Goal: Task Accomplishment & Management: Complete application form

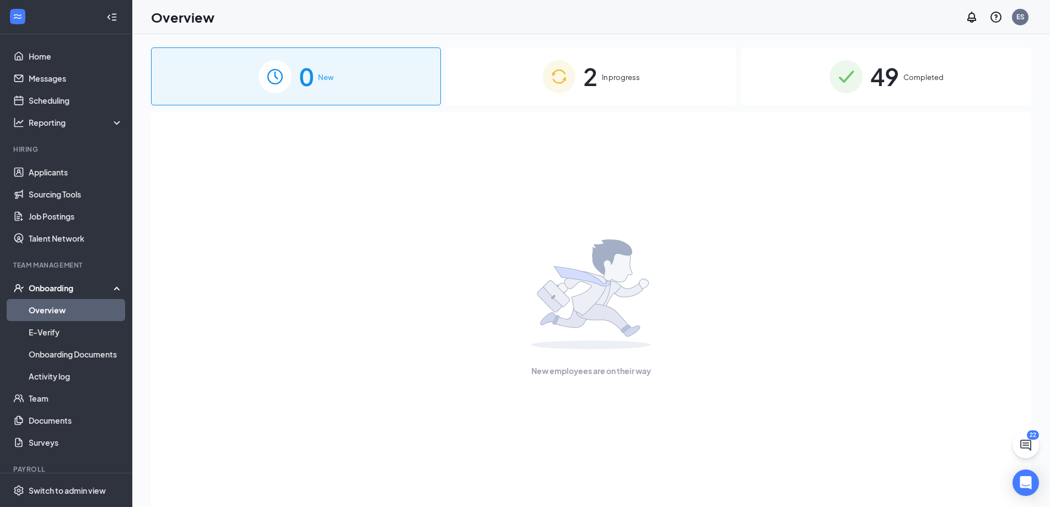
click at [56, 286] on div "Onboarding" at bounding box center [71, 287] width 85 height 11
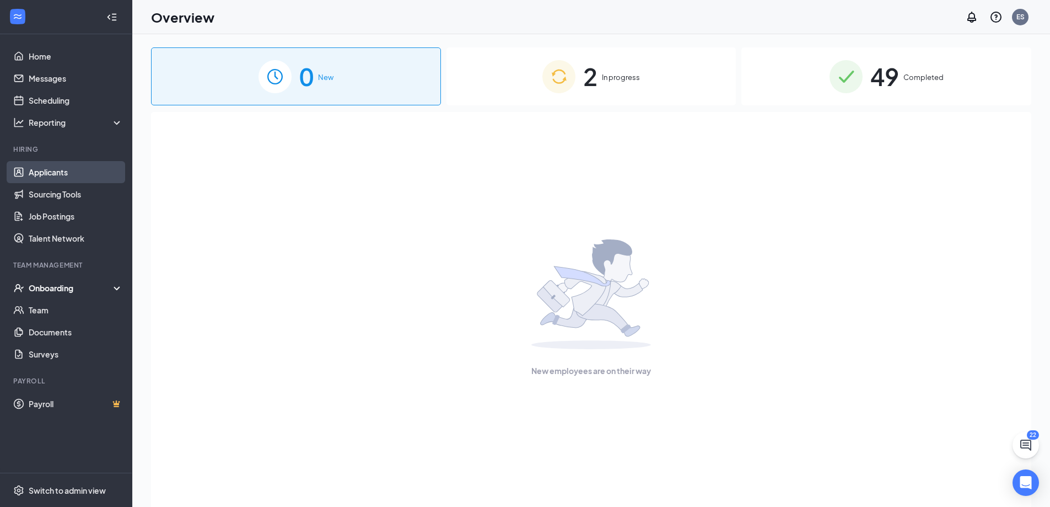
click at [73, 168] on link "Applicants" at bounding box center [76, 172] width 94 height 22
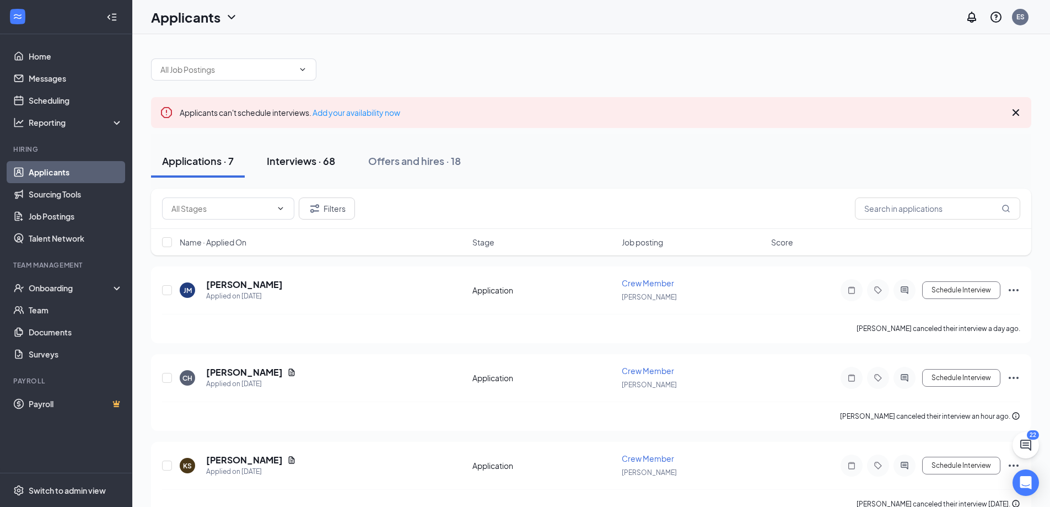
click at [282, 163] on div "Interviews · 68" at bounding box center [301, 161] width 68 height 14
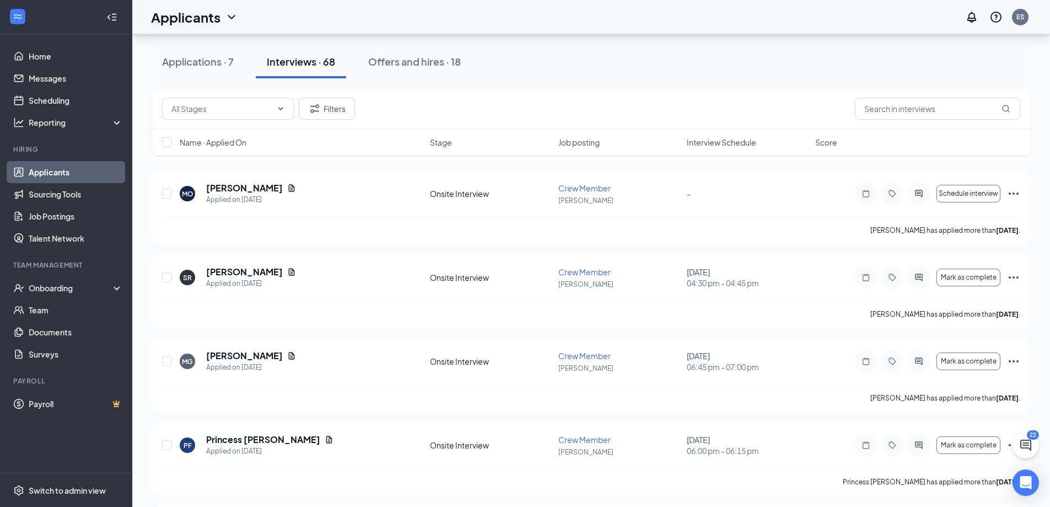
scroll to position [1102, 0]
click at [1017, 275] on icon "Ellipses" at bounding box center [1014, 275] width 10 height 2
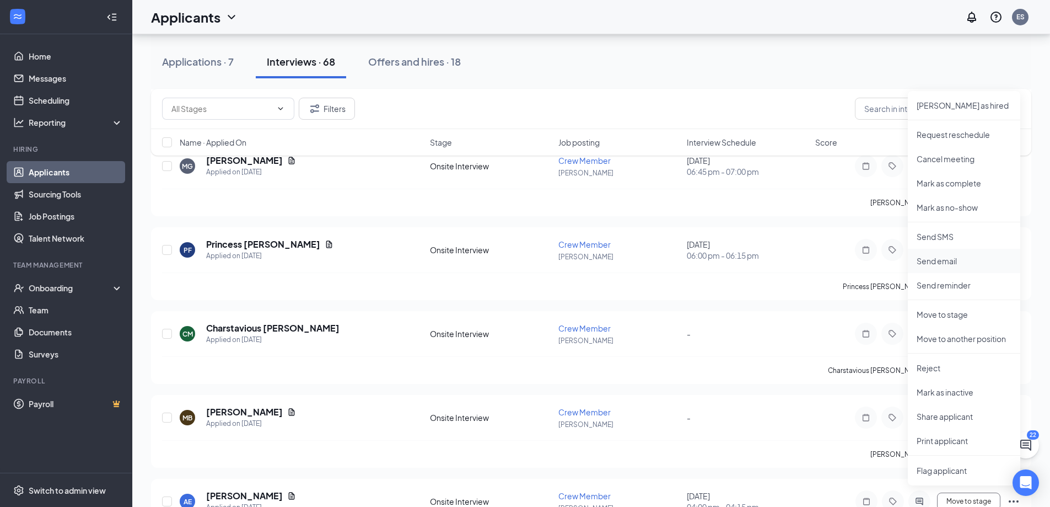
scroll to position [1323, 0]
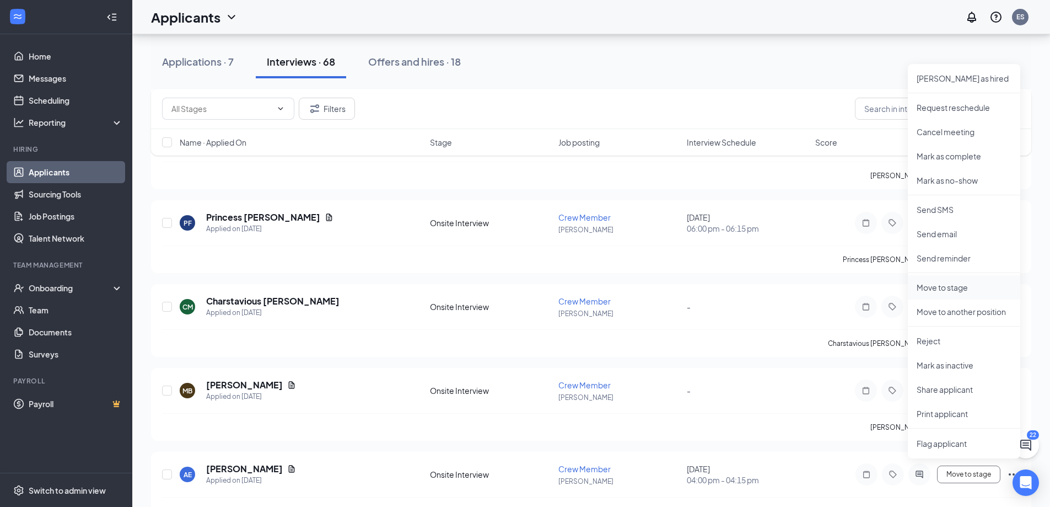
click at [962, 287] on p "Move to stage" at bounding box center [964, 287] width 95 height 11
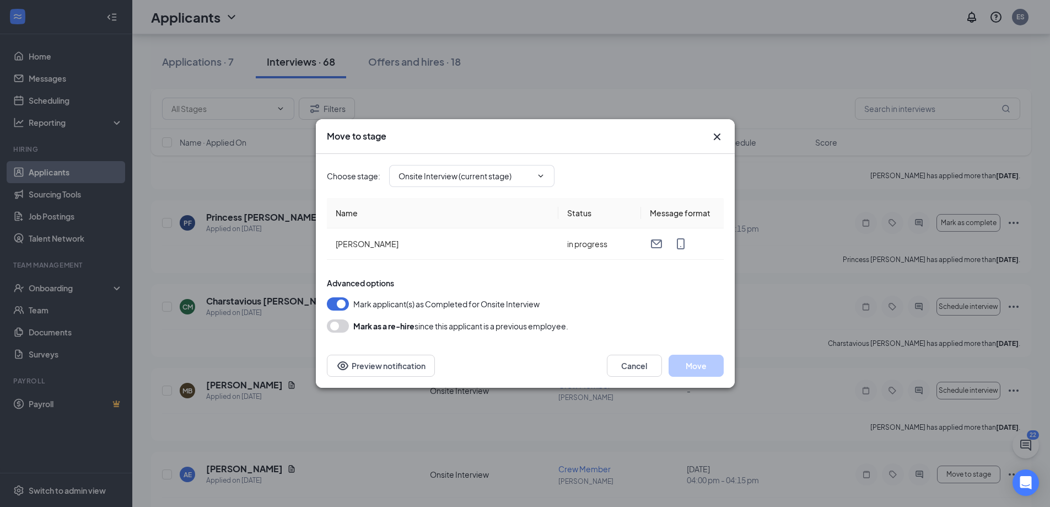
type input "Hiring Complete (final stage)"
click at [691, 363] on button "Move" at bounding box center [696, 365] width 55 height 22
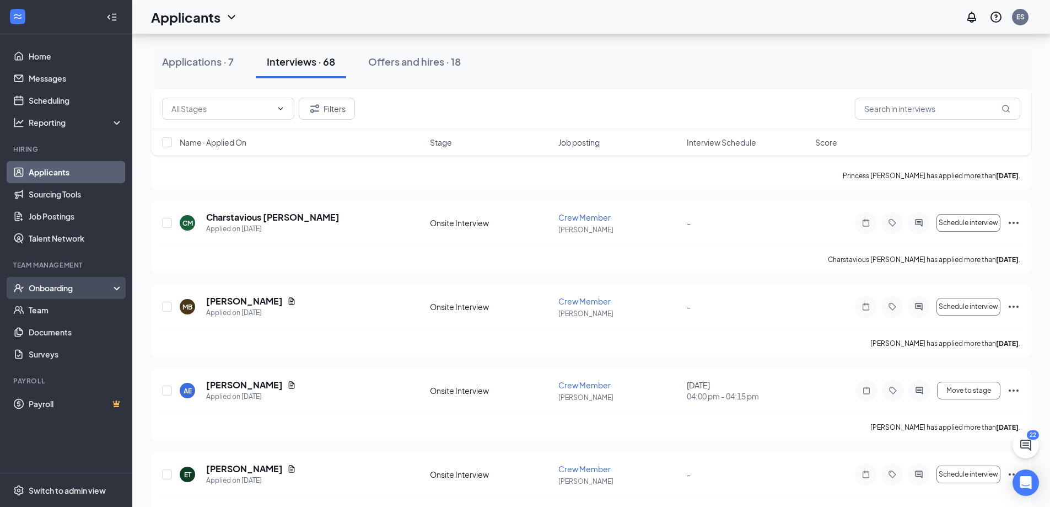
click at [49, 291] on div "Onboarding" at bounding box center [71, 287] width 85 height 11
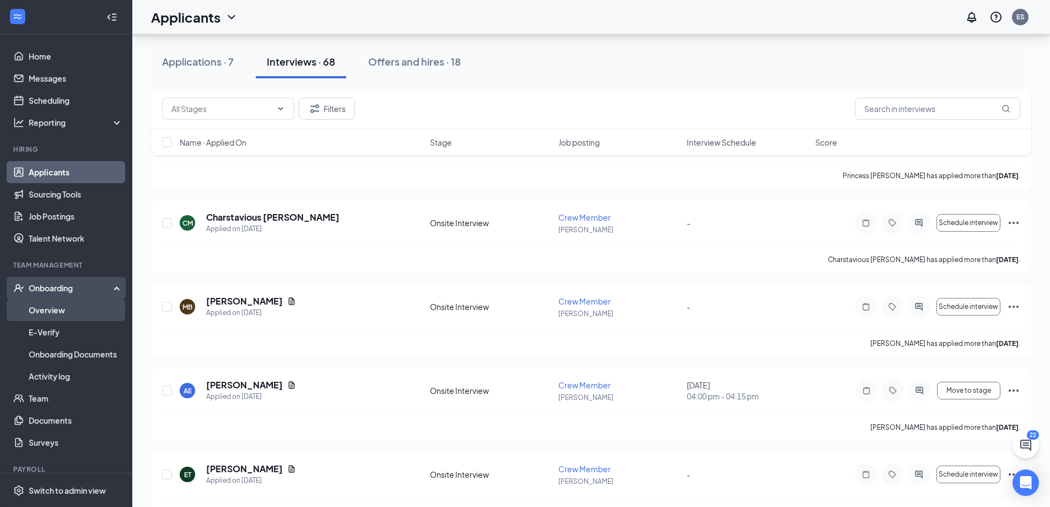
click at [60, 309] on link "Overview" at bounding box center [76, 310] width 94 height 22
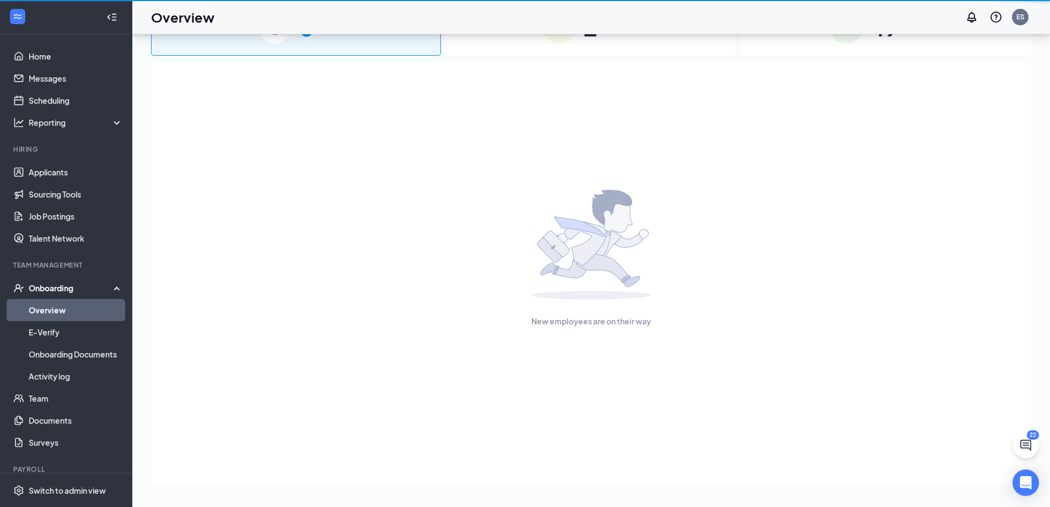
scroll to position [50, 0]
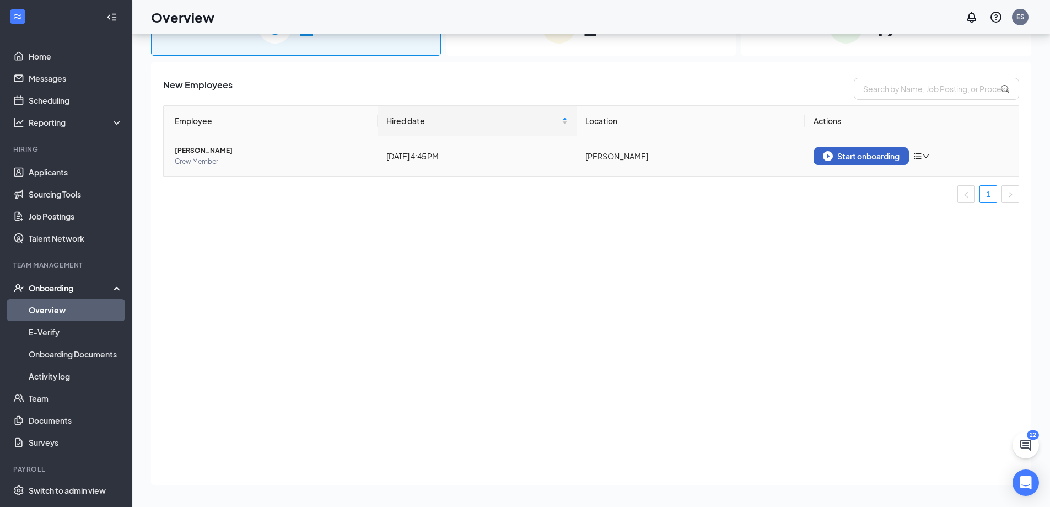
click at [864, 154] on div "Start onboarding" at bounding box center [861, 156] width 77 height 10
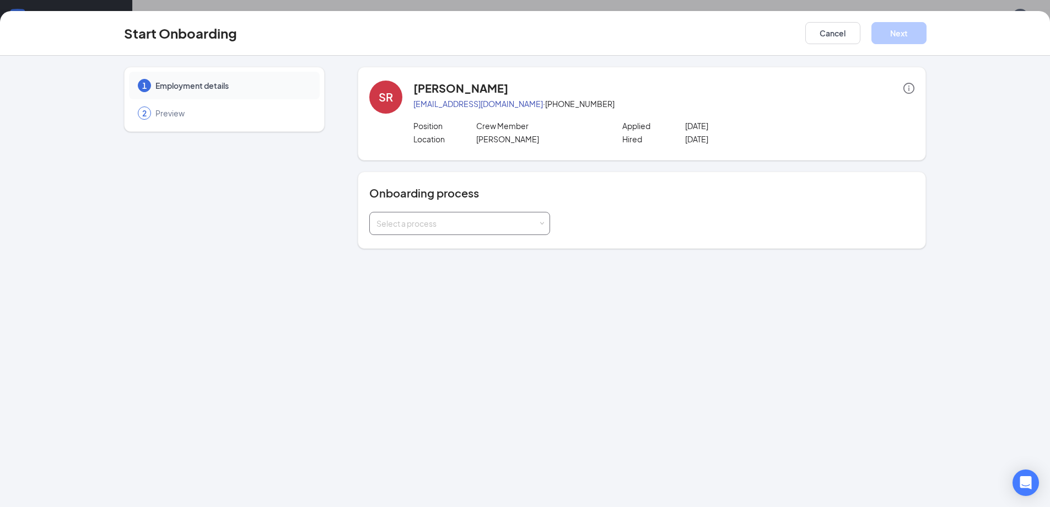
click at [411, 228] on div "Select a process" at bounding box center [456, 223] width 161 height 11
click at [402, 267] on span "Team Member" at bounding box center [400, 266] width 52 height 10
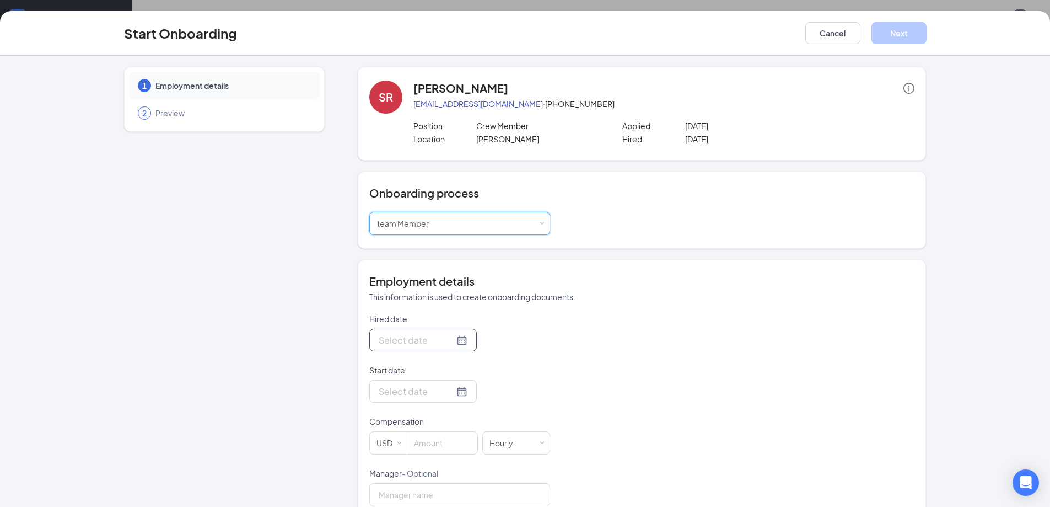
click at [447, 341] on div at bounding box center [423, 340] width 89 height 14
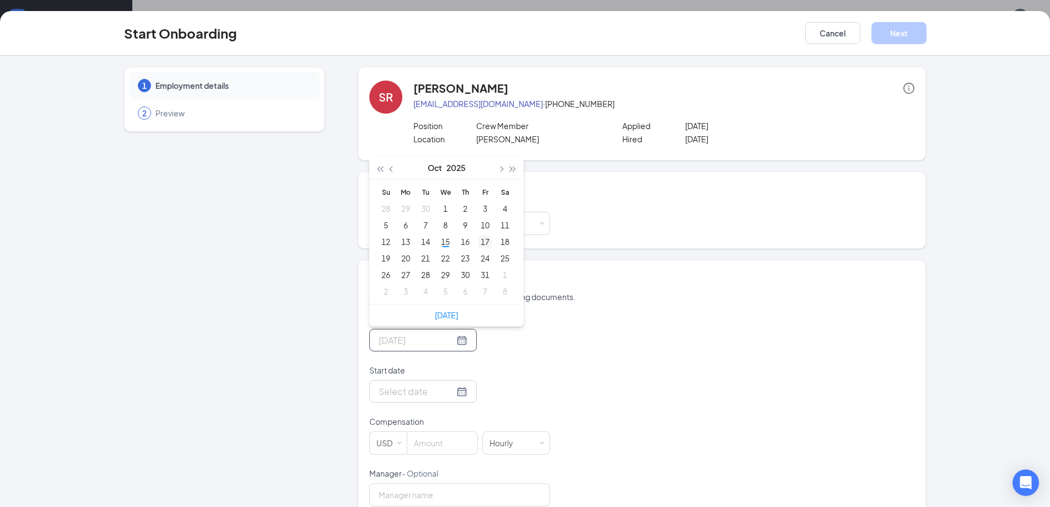
type input "[DATE]"
click at [479, 241] on div "17" at bounding box center [484, 241] width 13 height 13
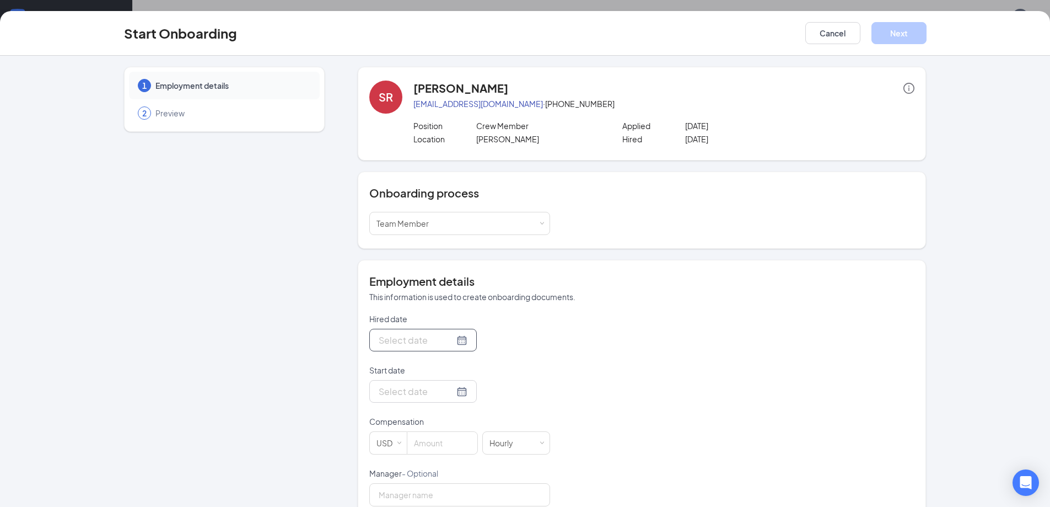
click at [454, 340] on div at bounding box center [423, 340] width 89 height 14
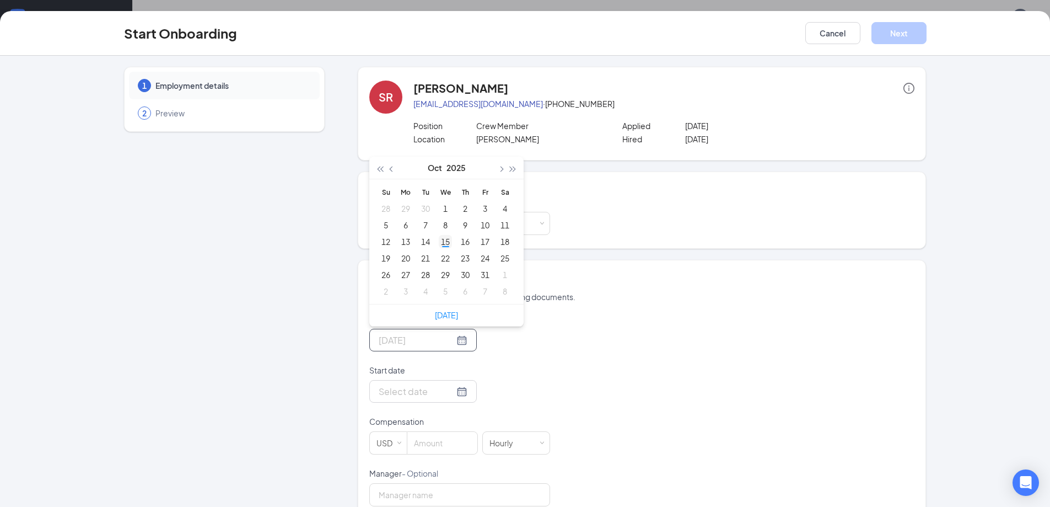
type input "[DATE]"
click at [439, 239] on div "15" at bounding box center [445, 241] width 13 height 13
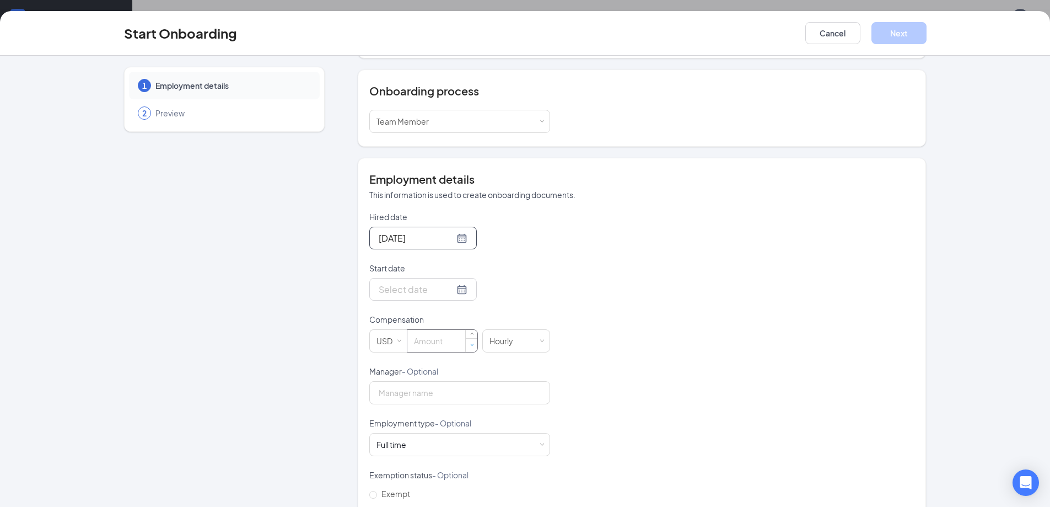
scroll to position [110, 0]
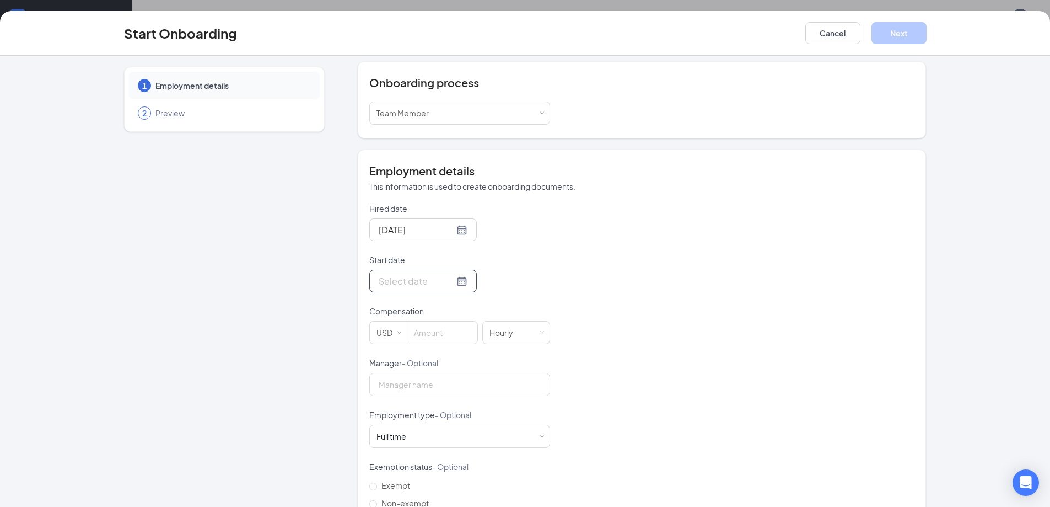
click at [446, 280] on div at bounding box center [423, 281] width 89 height 14
type input "[DATE]"
click at [484, 379] on div "17" at bounding box center [484, 379] width 13 height 13
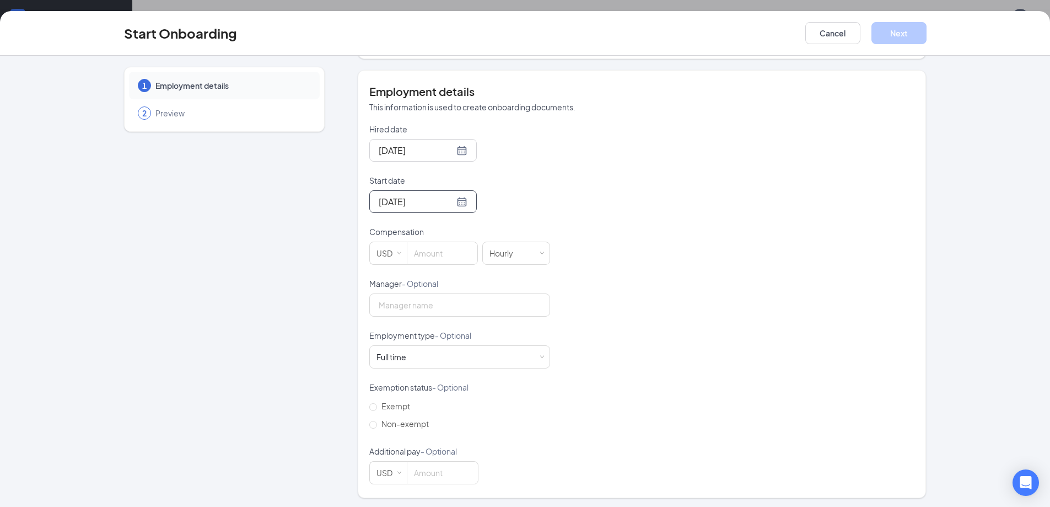
scroll to position [192, 0]
click at [422, 251] on input at bounding box center [442, 251] width 70 height 22
type input "15"
click at [421, 309] on input "Manager - Optional" at bounding box center [459, 302] width 181 height 23
type input "[PERSON_NAME]"
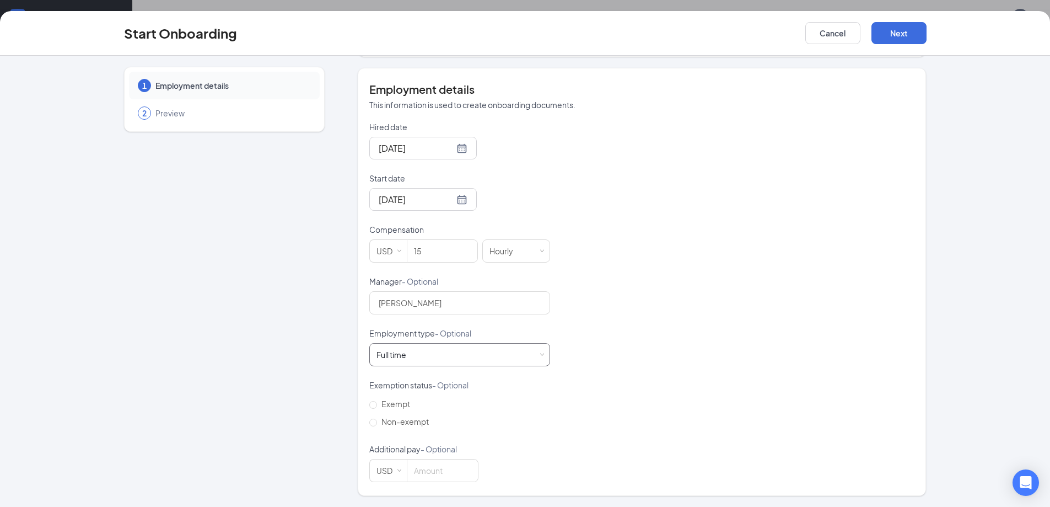
click at [411, 354] on div "Full time Works 30+ hours per week and is reasonably expected to work" at bounding box center [459, 354] width 166 height 22
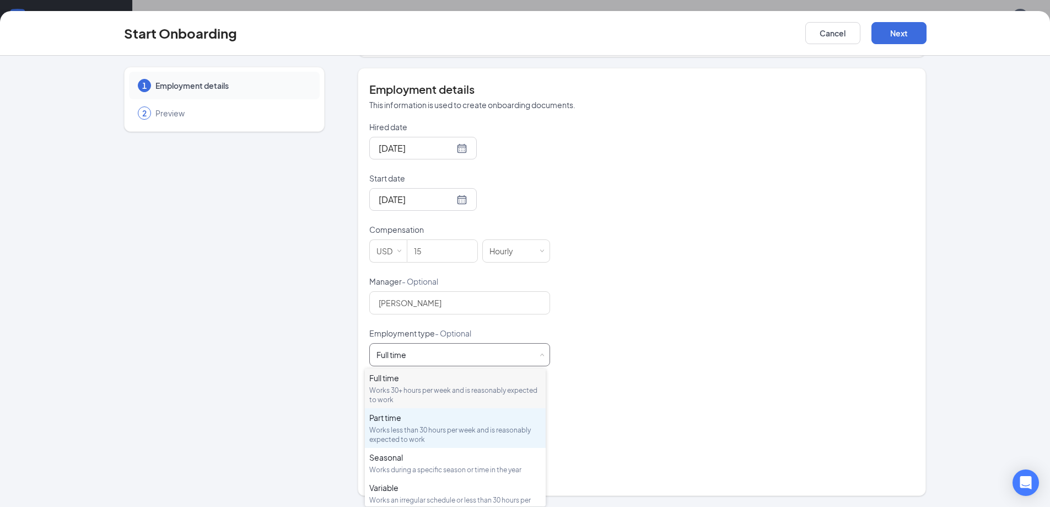
click at [400, 427] on div "Works less than 30 hours per week and is reasonably expected to work" at bounding box center [455, 434] width 172 height 19
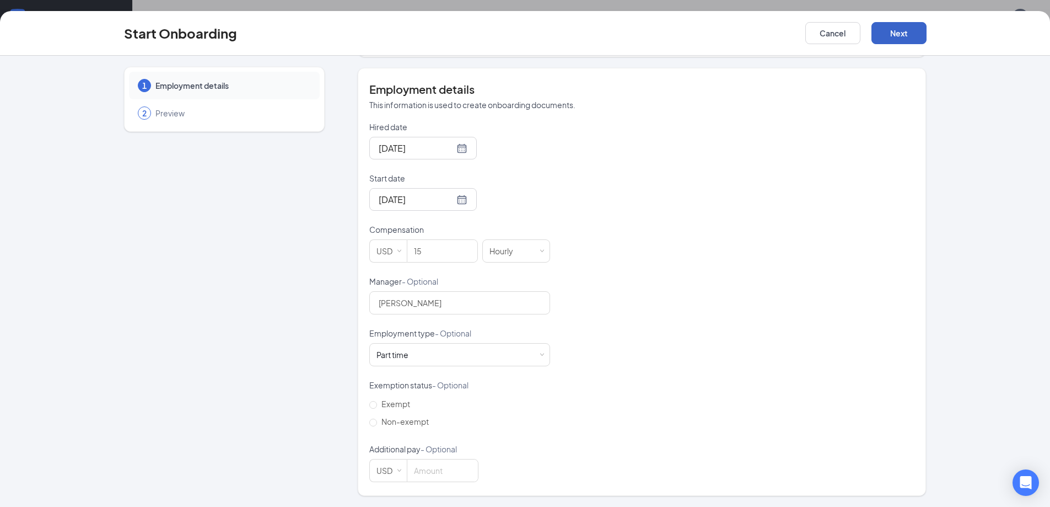
click at [902, 27] on button "Next" at bounding box center [898, 33] width 55 height 22
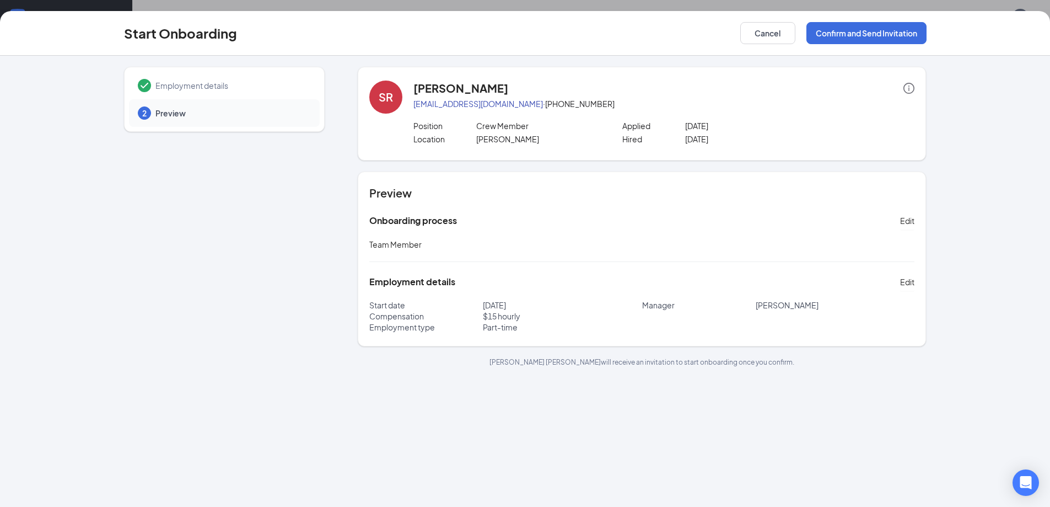
scroll to position [0, 0]
click at [862, 34] on button "Confirm and Send Invitation" at bounding box center [866, 33] width 120 height 22
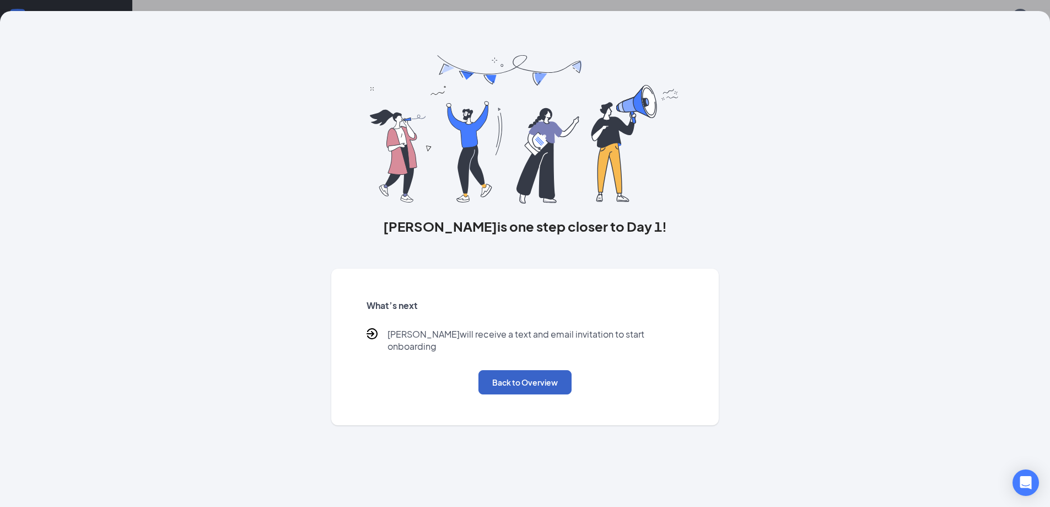
click at [528, 374] on button "Back to Overview" at bounding box center [524, 382] width 93 height 24
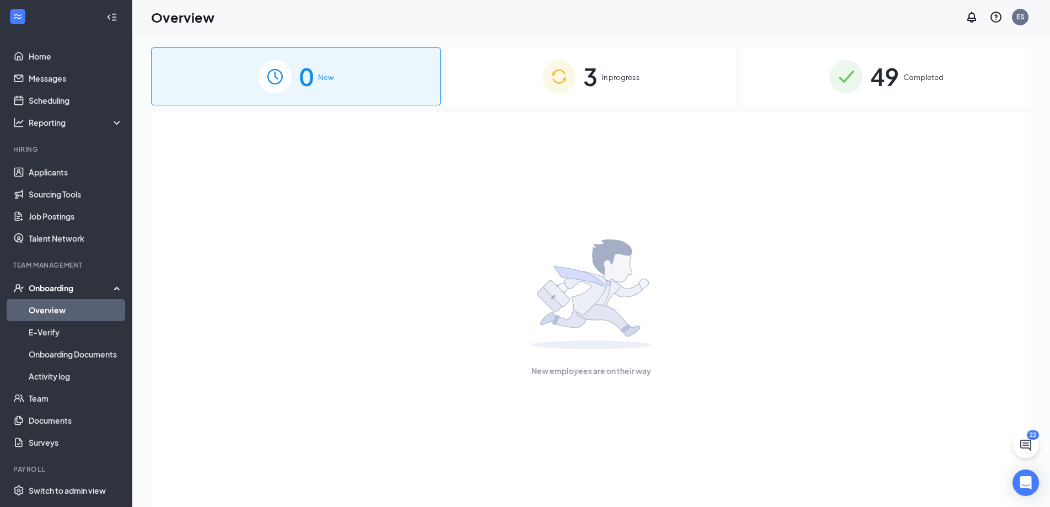
click at [645, 83] on div "3 In progress" at bounding box center [591, 76] width 290 height 58
